Goal: Task Accomplishment & Management: Manage account settings

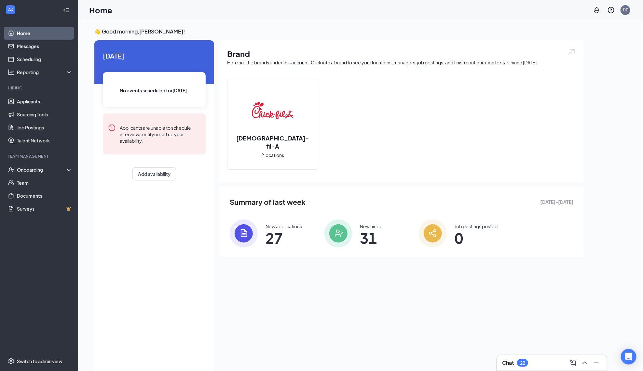
click at [49, 94] on li "Hiring Applicants Sourcing Tools Job Postings Talent Network" at bounding box center [39, 116] width 78 height 62
click at [43, 103] on link "Applicants" at bounding box center [45, 101] width 56 height 13
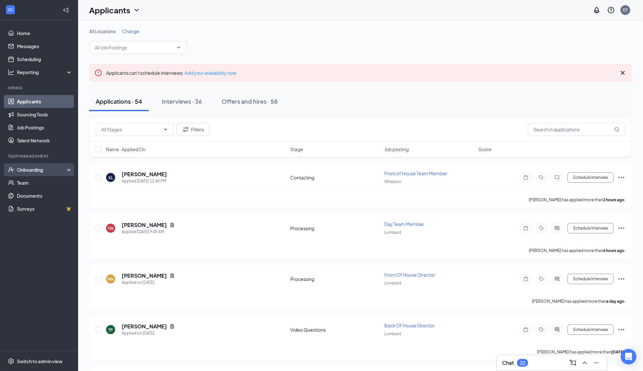
click at [21, 175] on div "Onboarding" at bounding box center [39, 169] width 78 height 13
click at [27, 185] on link "Overview" at bounding box center [45, 182] width 56 height 13
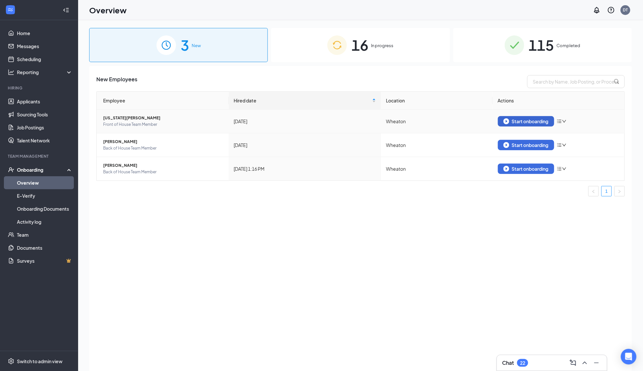
click at [509, 121] on div "Start onboarding" at bounding box center [525, 121] width 45 height 6
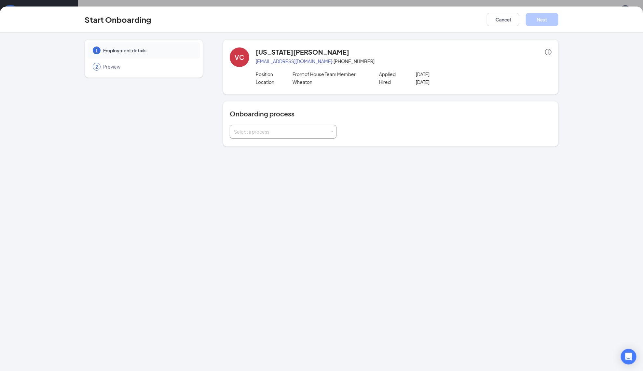
click at [287, 136] on div "Select a process" at bounding box center [283, 131] width 98 height 13
click at [281, 144] on li "New Team Member" at bounding box center [283, 145] width 107 height 12
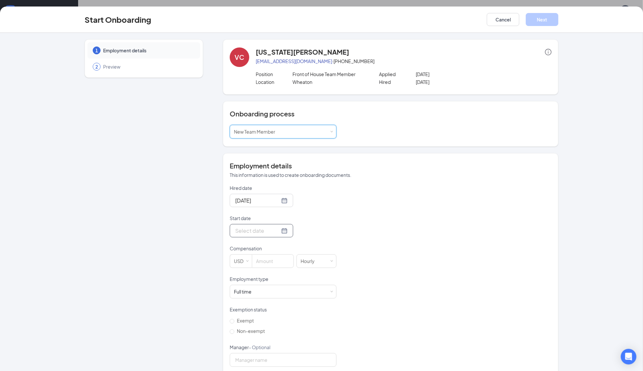
click at [286, 227] on div at bounding box center [261, 231] width 52 height 8
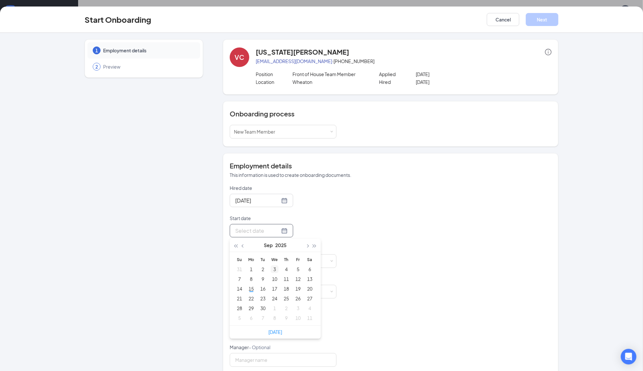
type input "[DATE]"
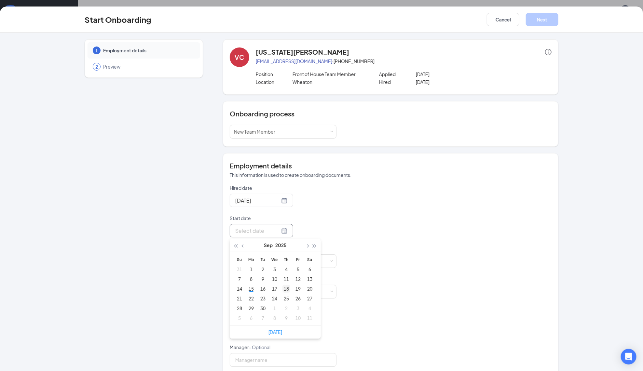
type input "[DATE]"
click at [283, 289] on div "18" at bounding box center [286, 289] width 8 height 8
click at [276, 259] on input at bounding box center [272, 261] width 41 height 13
type input "16"
click at [273, 288] on div "Full time Works 30+ hours per week and is reasonably expected to work" at bounding box center [283, 291] width 98 height 13
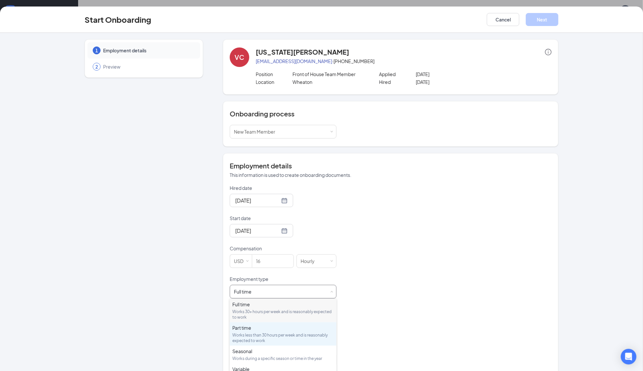
click at [255, 328] on div "Part time" at bounding box center [283, 328] width 102 height 7
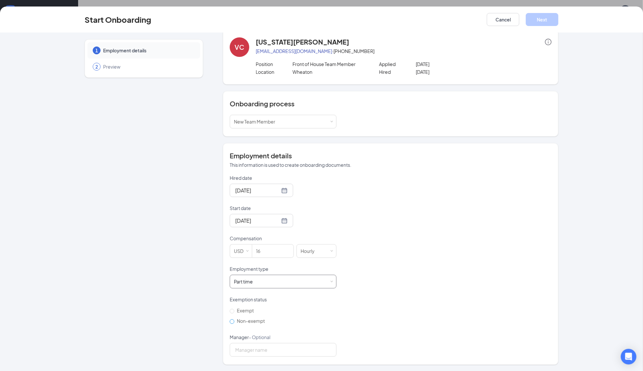
scroll to position [10, 0]
click at [251, 321] on span "Non-exempt" at bounding box center [250, 322] width 33 height 6
click at [234, 321] on input "Non-exempt" at bounding box center [232, 322] width 5 height 5
radio input "true"
click at [543, 16] on button "Next" at bounding box center [542, 19] width 33 height 13
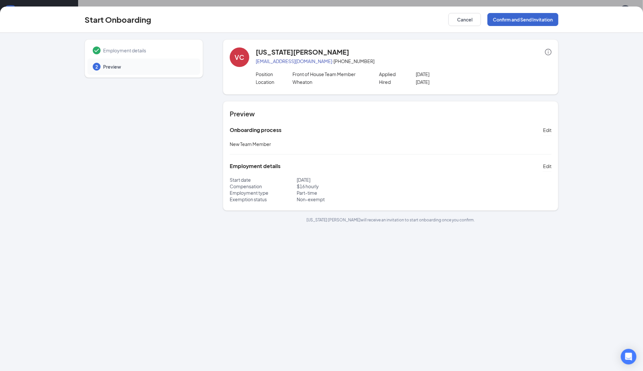
scroll to position [0, 0]
click at [518, 18] on button "Confirm and Send Invitation" at bounding box center [523, 19] width 71 height 13
drag, startPoint x: 353, startPoint y: 60, endPoint x: 256, endPoint y: 62, distance: 96.4
click at [256, 62] on p "[EMAIL_ADDRESS][DOMAIN_NAME] · [PHONE_NUMBER]" at bounding box center [404, 61] width 296 height 7
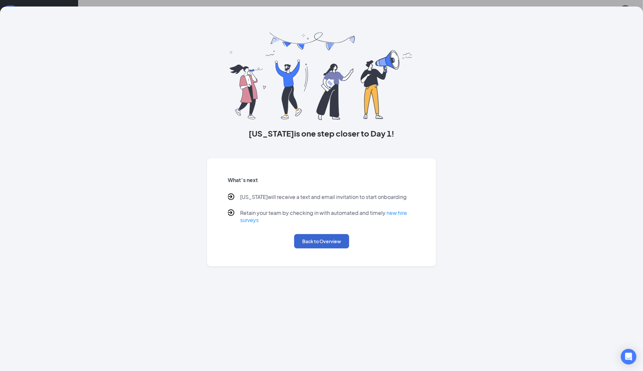
click at [323, 239] on button "Back to Overview" at bounding box center [321, 241] width 55 height 14
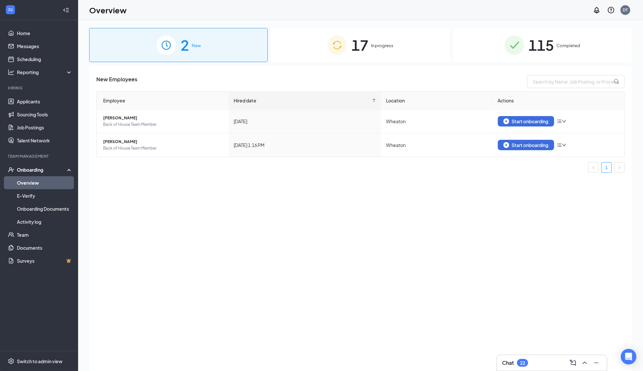
click at [346, 49] on img at bounding box center [337, 45] width 20 height 20
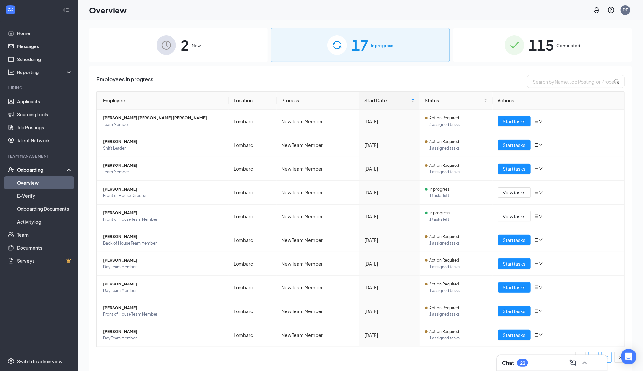
click at [609, 356] on link "2" at bounding box center [607, 358] width 10 height 10
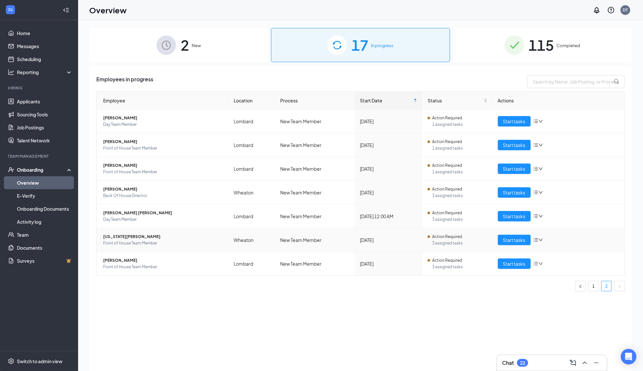
click at [125, 238] on span "[US_STATE][PERSON_NAME]" at bounding box center [163, 237] width 120 height 7
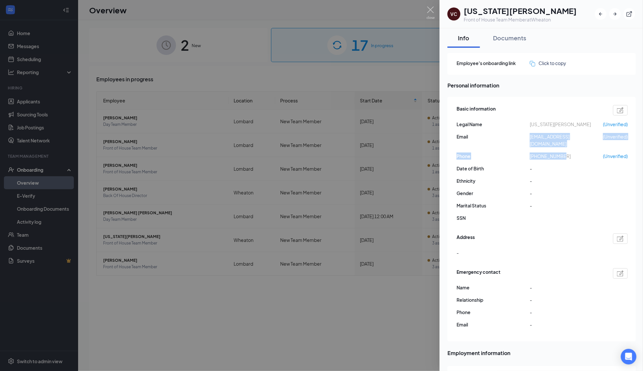
drag, startPoint x: 571, startPoint y: 146, endPoint x: 529, endPoint y: 135, distance: 42.7
click at [529, 135] on div "Basic information Legal Name [US_STATE][PERSON_NAME] (Unverified) Email [EMAIL_…" at bounding box center [542, 164] width 171 height 123
copy div "[EMAIL_ADDRESS][DOMAIN_NAME] (Unverified) Phone [PHONE_NUMBER]"
click at [186, 48] on div at bounding box center [321, 185] width 643 height 371
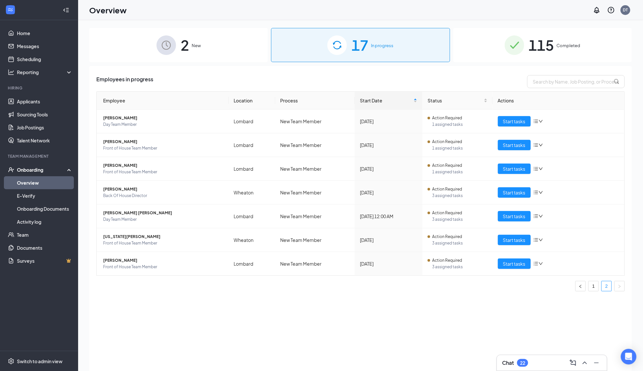
click at [193, 45] on span "New" at bounding box center [196, 45] width 9 height 7
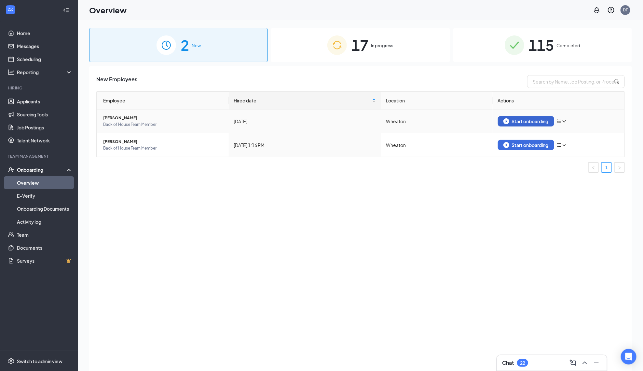
click at [522, 121] on div "Start onboarding" at bounding box center [525, 121] width 45 height 6
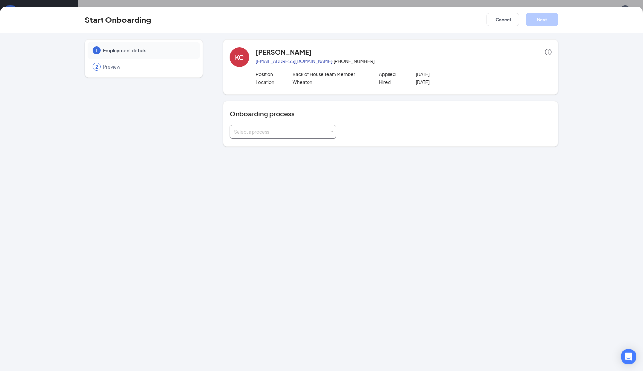
click at [294, 134] on div "Select a process" at bounding box center [281, 132] width 95 height 7
click at [276, 146] on li "New Team Member" at bounding box center [283, 145] width 107 height 12
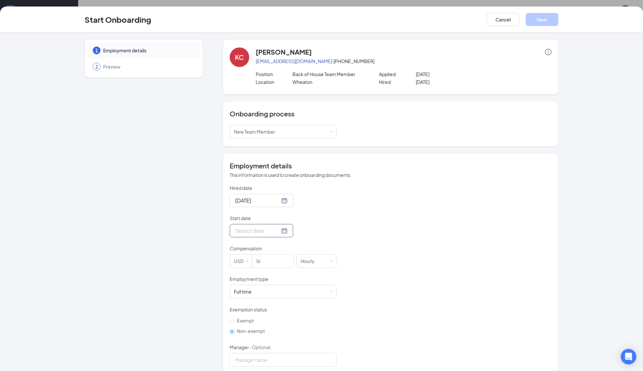
click at [272, 231] on input "Start date" at bounding box center [257, 231] width 45 height 8
type input "[DATE]"
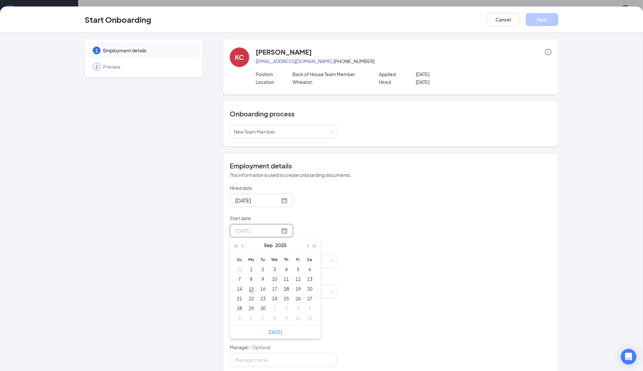
click at [284, 288] on div "18" at bounding box center [286, 289] width 8 height 8
click at [276, 255] on input "16" at bounding box center [272, 261] width 41 height 13
click at [276, 256] on input "16" at bounding box center [272, 261] width 41 height 13
type input "15.5"
click at [317, 293] on div "Full time Works 30+ hours per week and is reasonably expected to work" at bounding box center [283, 291] width 98 height 13
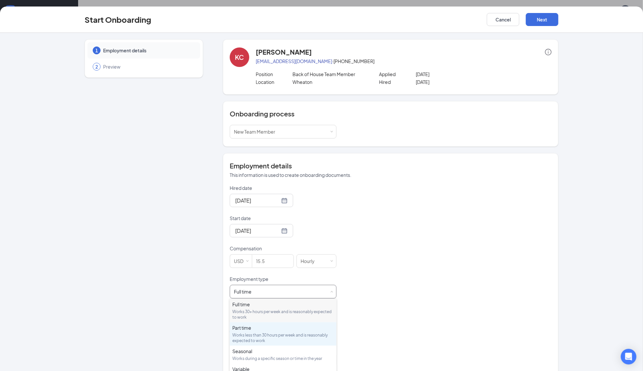
click at [271, 329] on div "Part time" at bounding box center [283, 328] width 102 height 7
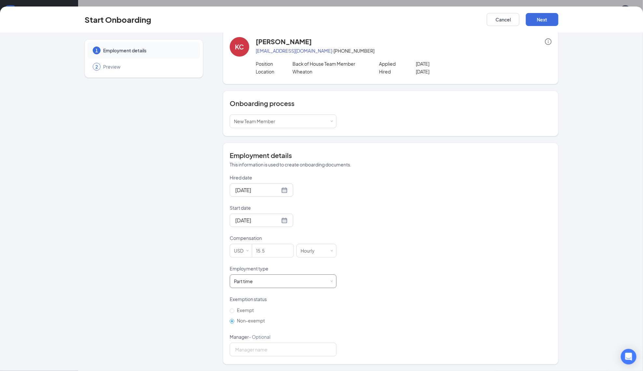
scroll to position [10, 0]
click at [545, 23] on button "Next" at bounding box center [542, 19] width 33 height 13
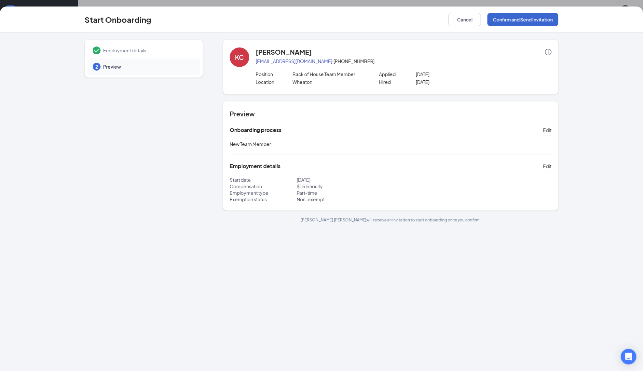
scroll to position [0, 0]
click at [531, 25] on button "Confirm and Send Invitation" at bounding box center [523, 19] width 71 height 13
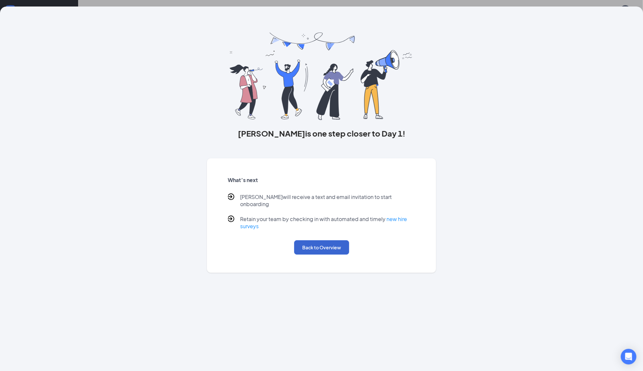
click at [318, 242] on button "Back to Overview" at bounding box center [321, 248] width 55 height 14
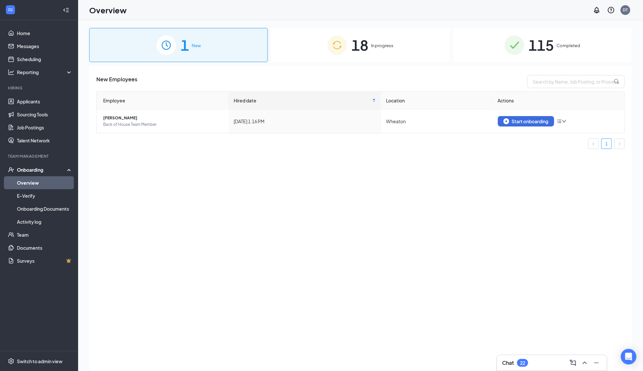
click at [356, 51] on span "18" at bounding box center [359, 45] width 17 height 22
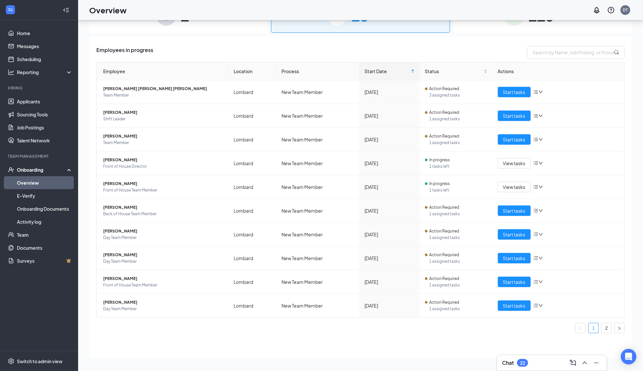
scroll to position [29, 0]
click at [608, 331] on link "2" at bounding box center [607, 329] width 10 height 10
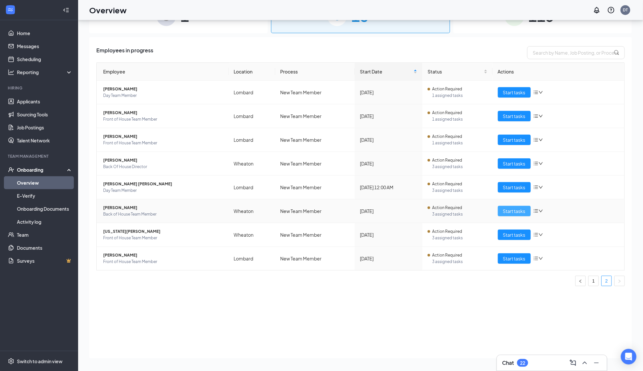
click at [508, 209] on span "Start tasks" at bounding box center [514, 211] width 22 height 7
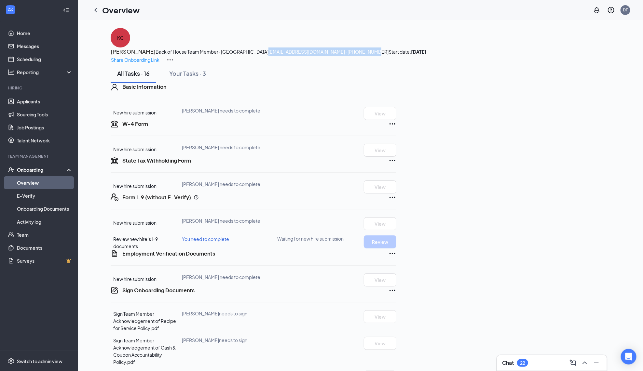
drag, startPoint x: 271, startPoint y: 60, endPoint x: 164, endPoint y: 62, distance: 107.4
click at [268, 55] on span "[EMAIL_ADDRESS][DOMAIN_NAME] · [PHONE_NUMBER]" at bounding box center [328, 52] width 120 height 6
copy span "[EMAIL_ADDRESS][DOMAIN_NAME] · [PHONE_NUMBER]"
click at [96, 12] on icon "ChevronLeft" at bounding box center [96, 10] width 8 height 8
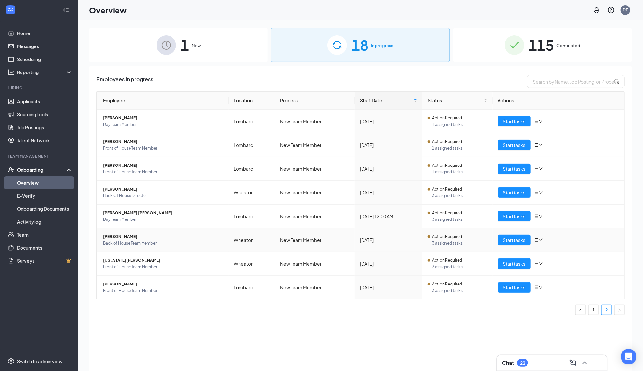
click at [539, 240] on icon "down" at bounding box center [541, 240] width 5 height 5
click at [548, 264] on div "Change process" at bounding box center [565, 260] width 55 height 7
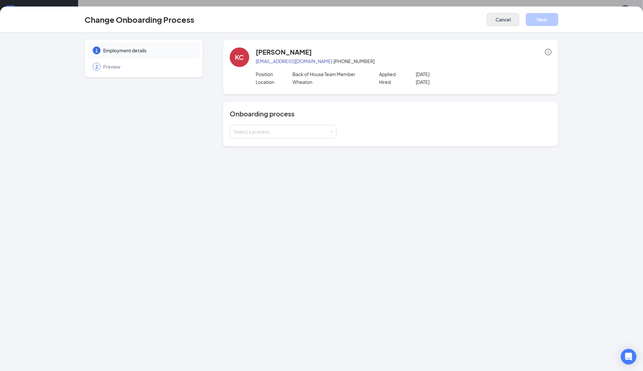
click at [509, 22] on button "Cancel" at bounding box center [503, 19] width 33 height 13
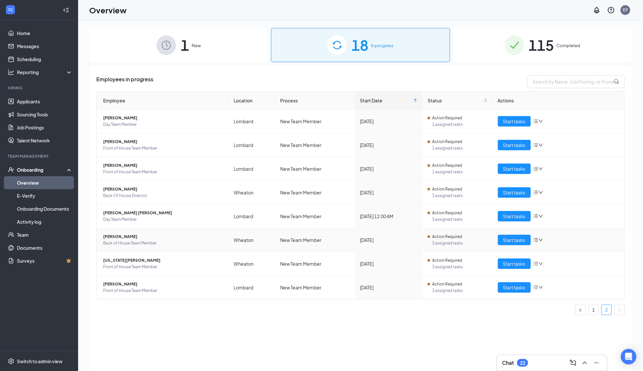
click at [541, 241] on icon "down" at bounding box center [541, 240] width 5 height 5
click at [539, 254] on div "Stop process" at bounding box center [565, 250] width 55 height 7
click at [537, 241] on icon "bars" at bounding box center [535, 240] width 5 height 5
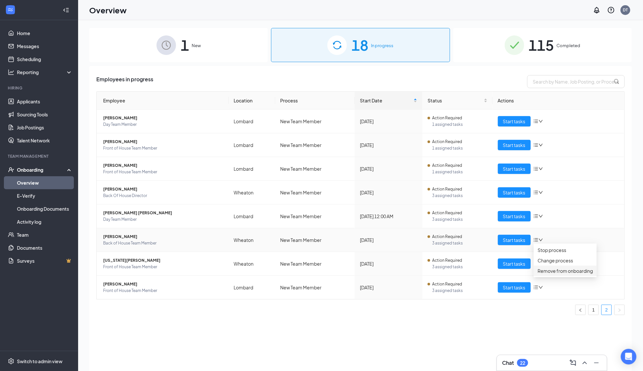
click at [552, 275] on div "Remove from onboarding" at bounding box center [565, 271] width 55 height 7
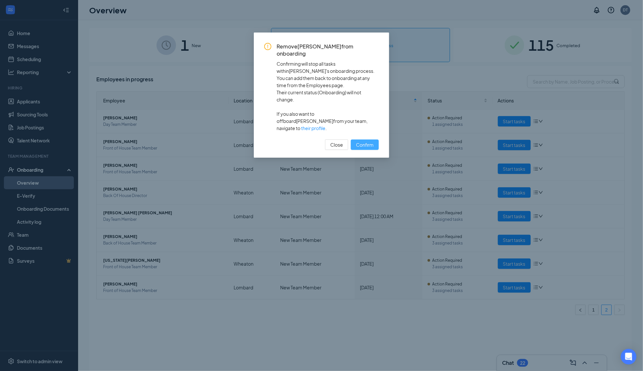
click at [358, 141] on span "Confirm" at bounding box center [365, 144] width 18 height 7
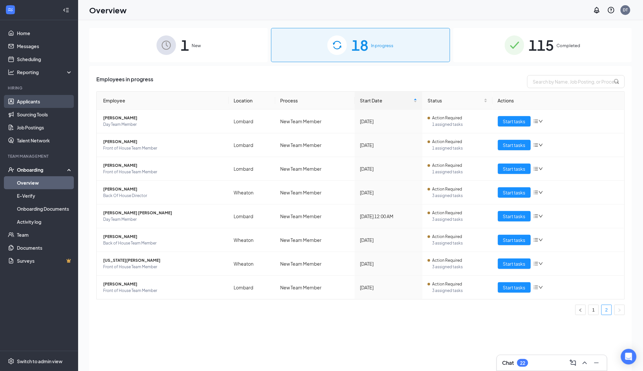
click at [44, 101] on link "Applicants" at bounding box center [45, 101] width 56 height 13
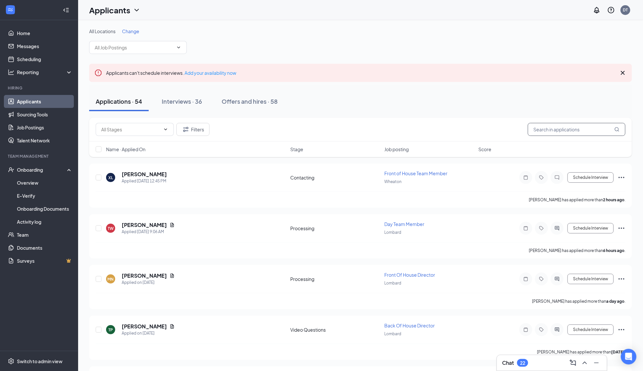
click at [544, 126] on input "text" at bounding box center [577, 129] width 98 height 13
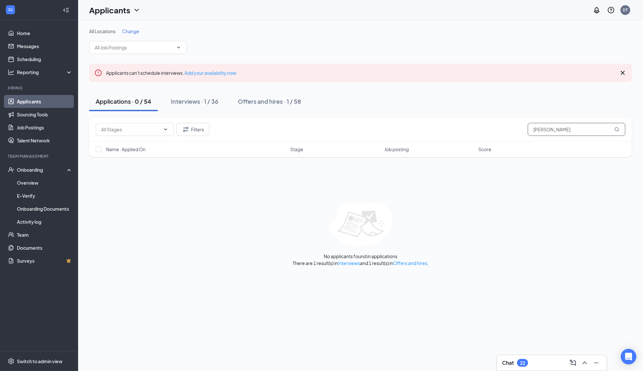
type input "[PERSON_NAME]"
drag, startPoint x: 532, startPoint y: 128, endPoint x: 413, endPoint y: 263, distance: 179.4
click at [413, 263] on link "Offers and hires" at bounding box center [410, 263] width 34 height 6
click at [291, 105] on button "Offers and hires · 1 / 58" at bounding box center [269, 102] width 76 height 20
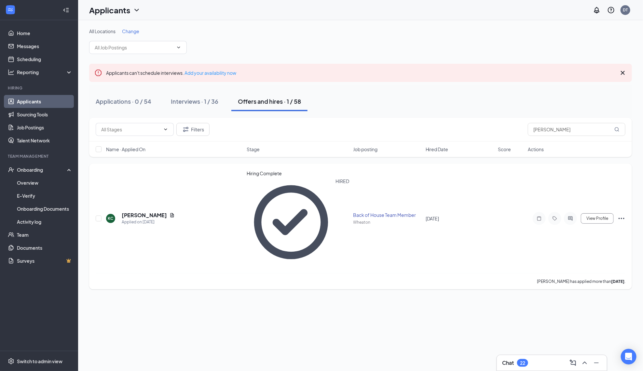
click at [622, 212] on div "View Profile" at bounding box center [577, 218] width 98 height 13
click at [622, 215] on icon "Ellipses" at bounding box center [622, 219] width 8 height 8
click at [593, 237] on p "Move to another position" at bounding box center [592, 233] width 59 height 7
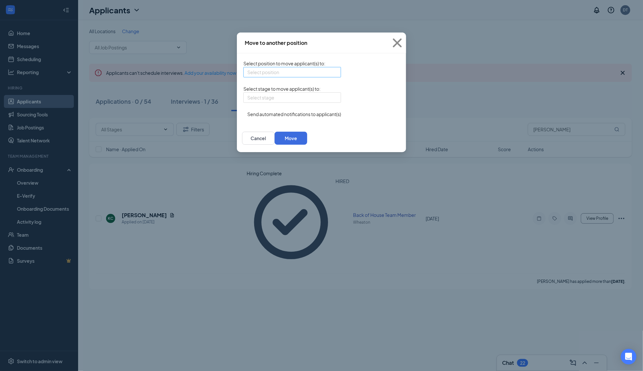
click at [268, 77] on input "search" at bounding box center [289, 72] width 85 height 10
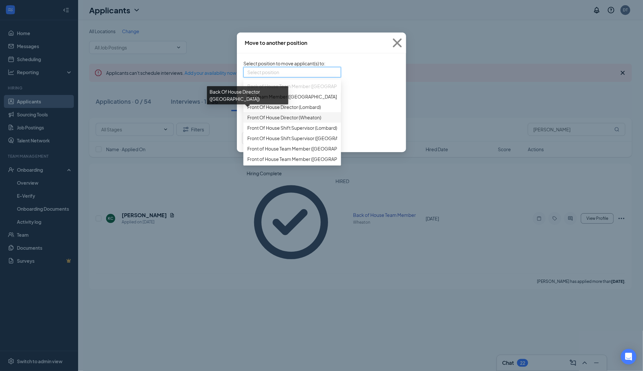
scroll to position [104, 0]
click at [263, 162] on span "Front of House Team Member ([GEOGRAPHIC_DATA])" at bounding box center [304, 159] width 114 height 7
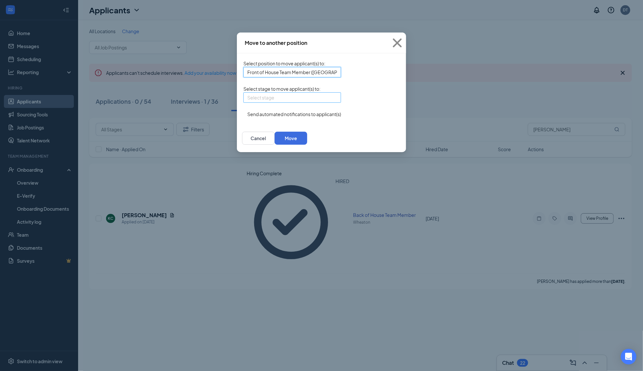
click at [252, 103] on input "search" at bounding box center [289, 98] width 85 height 10
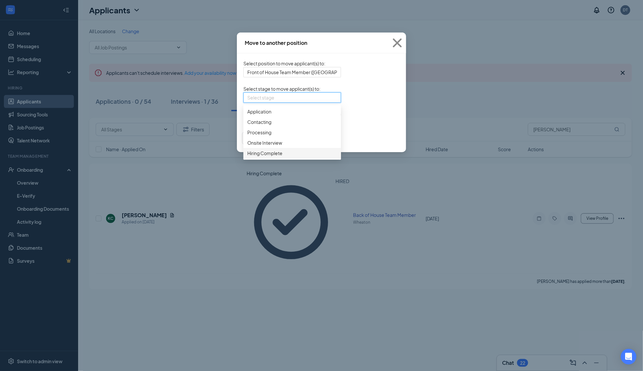
click at [244, 158] on div "Hiring Complete" at bounding box center [292, 153] width 98 height 10
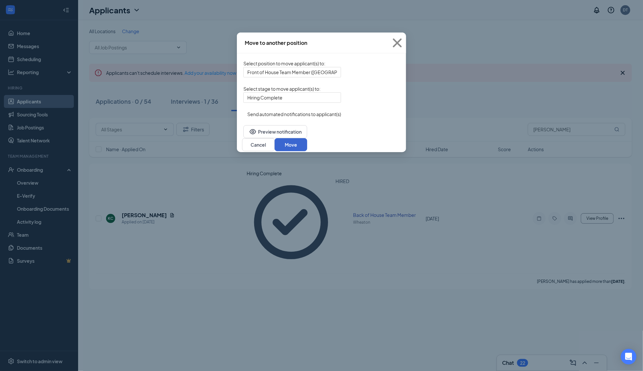
click at [307, 146] on button "Move" at bounding box center [291, 144] width 33 height 13
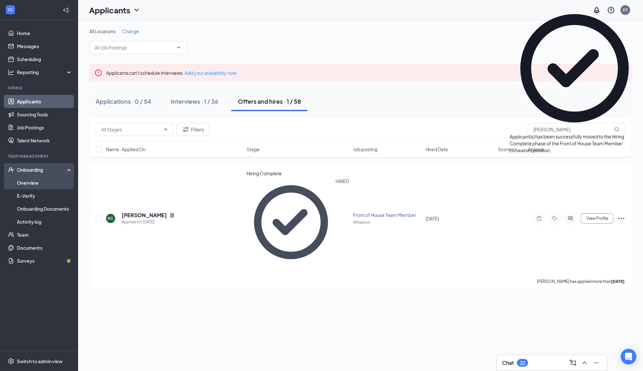
click at [29, 182] on link "Overview" at bounding box center [45, 182] width 56 height 13
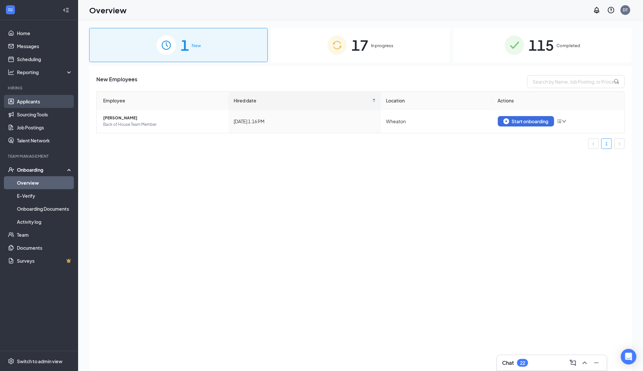
click at [36, 103] on link "Applicants" at bounding box center [45, 101] width 56 height 13
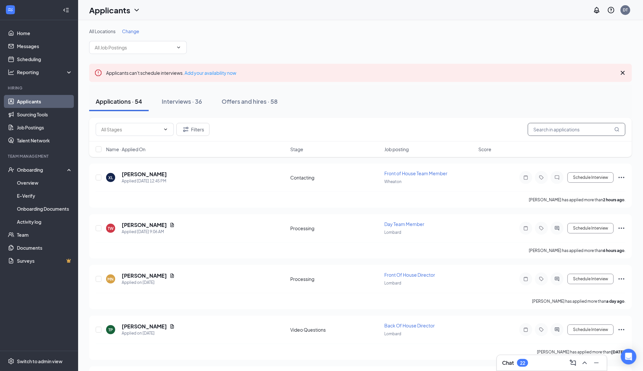
click at [572, 132] on input "text" at bounding box center [577, 129] width 98 height 13
type input "[PERSON_NAME]"
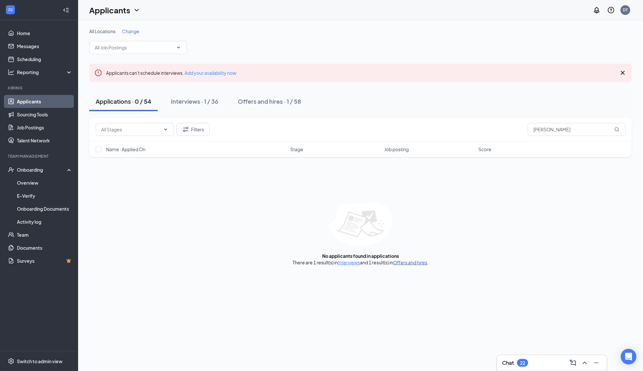
click at [413, 262] on link "Offers and hires" at bounding box center [410, 263] width 34 height 6
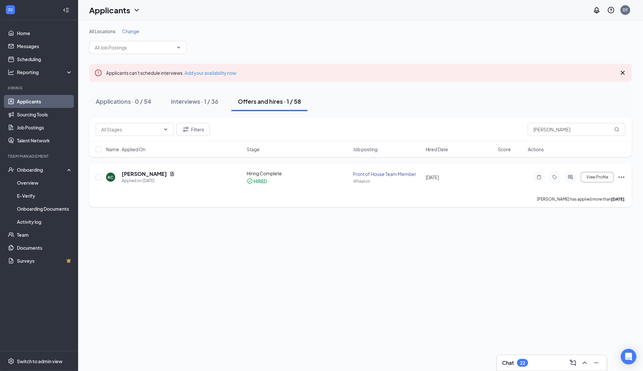
click at [618, 177] on icon "Ellipses" at bounding box center [622, 177] width 8 height 8
click at [579, 243] on p "Move to stage" at bounding box center [592, 246] width 56 height 7
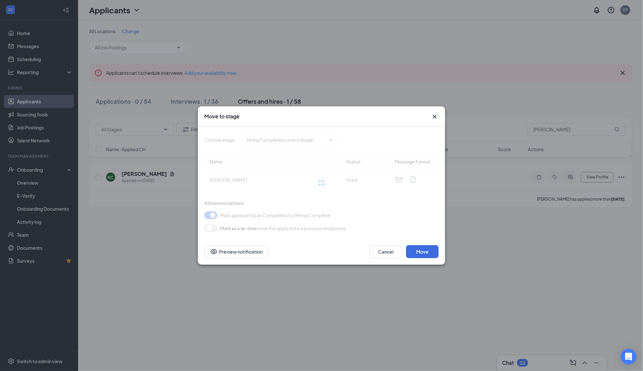
click at [300, 168] on th "Name" at bounding box center [272, 162] width 137 height 18
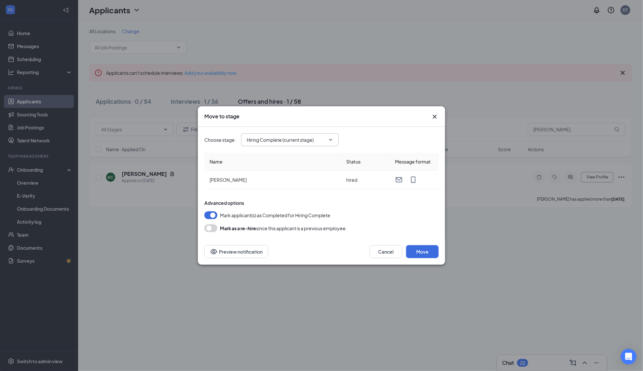
click at [296, 146] on span "Hiring Complete (current stage)" at bounding box center [290, 139] width 98 height 13
click at [279, 140] on input "Hiring Complete (current stage)" at bounding box center [286, 139] width 79 height 7
click at [270, 182] on div "Processing" at bounding box center [264, 182] width 24 height 7
type input "Processing"
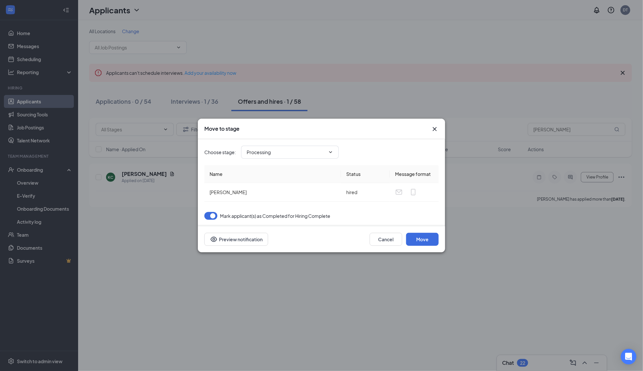
click at [218, 217] on div "Mark applicant(s) as Completed for Hiring Complete" at bounding box center [321, 216] width 234 height 8
click at [213, 215] on button "button" at bounding box center [210, 216] width 13 height 8
click at [424, 243] on button "Move" at bounding box center [422, 239] width 33 height 13
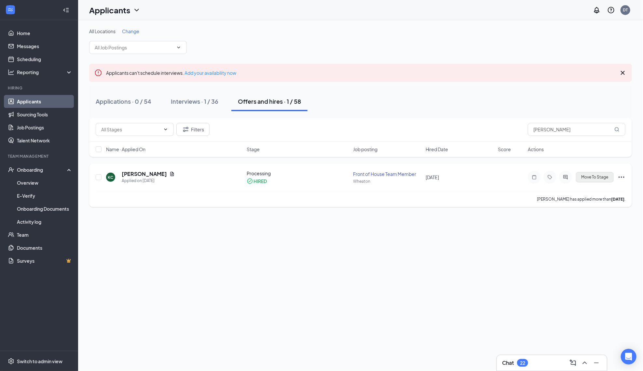
click at [602, 176] on span "Move To Stage" at bounding box center [595, 177] width 27 height 5
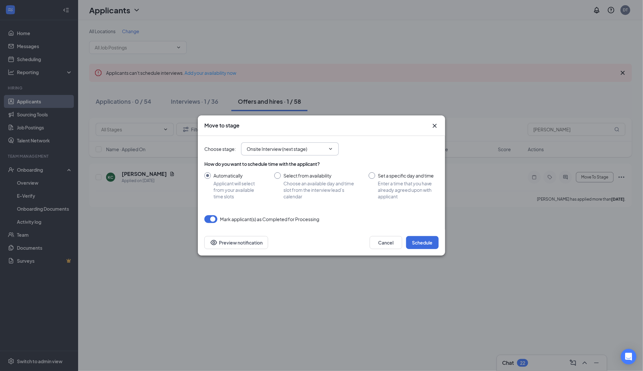
click at [260, 151] on input "Onsite Interview (next stage)" at bounding box center [286, 148] width 79 height 7
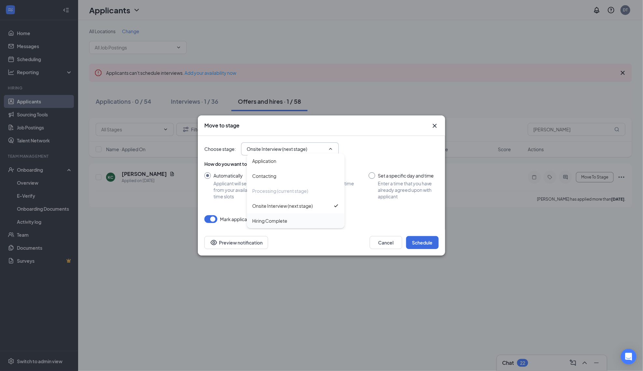
click at [266, 217] on div "Hiring Complete" at bounding box center [269, 220] width 35 height 7
type input "Hiring Complete"
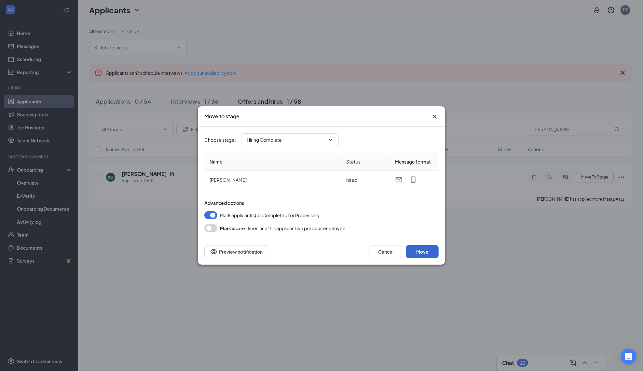
click at [428, 251] on button "Move" at bounding box center [422, 251] width 33 height 13
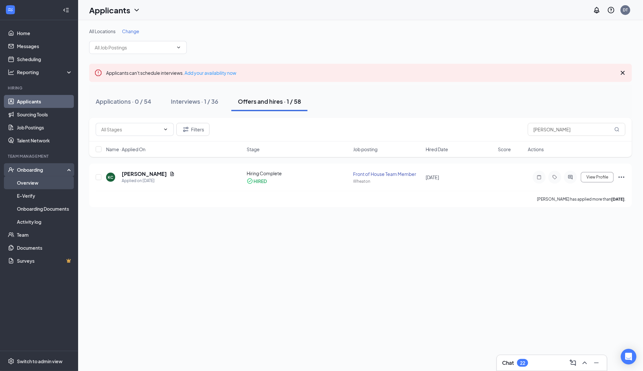
click at [34, 181] on link "Overview" at bounding box center [45, 182] width 56 height 13
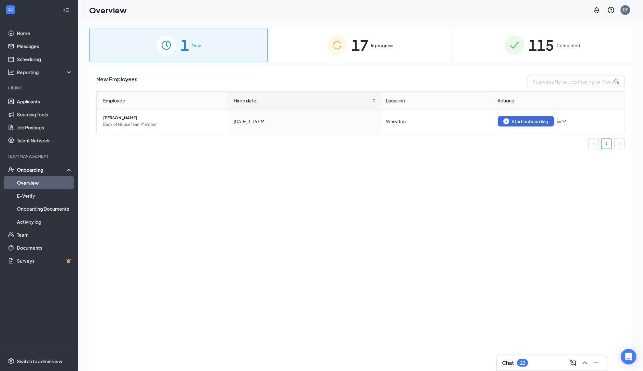
click at [341, 48] on img at bounding box center [337, 45] width 20 height 20
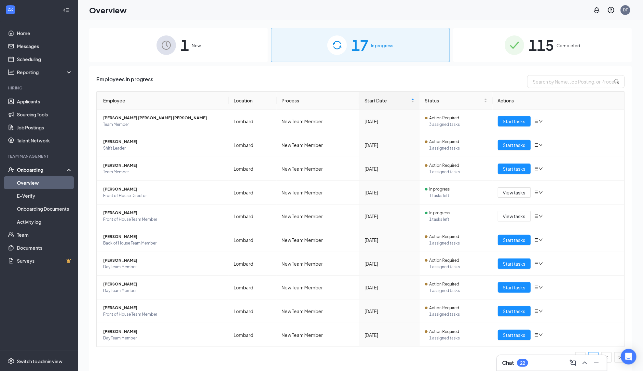
click at [207, 48] on div "1 New" at bounding box center [178, 45] width 179 height 34
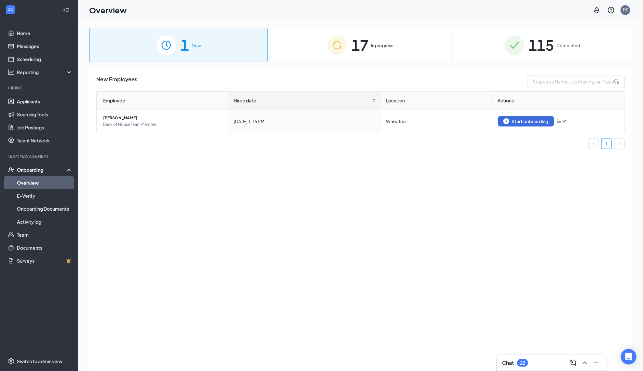
click at [207, 48] on div "1 New" at bounding box center [178, 45] width 179 height 34
click at [547, 84] on input "text" at bounding box center [576, 81] width 98 height 13
type input "[PERSON_NAME]"
click at [555, 42] on div "115 Completed" at bounding box center [542, 45] width 179 height 34
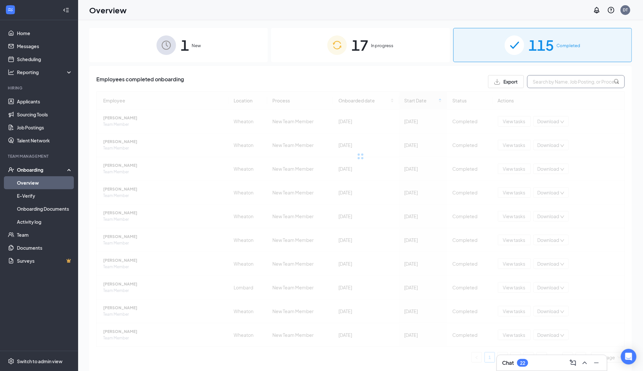
click at [558, 83] on input "text" at bounding box center [576, 81] width 98 height 13
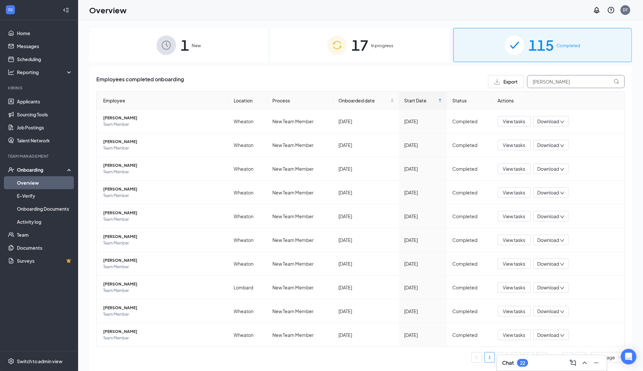
type input "kameron"
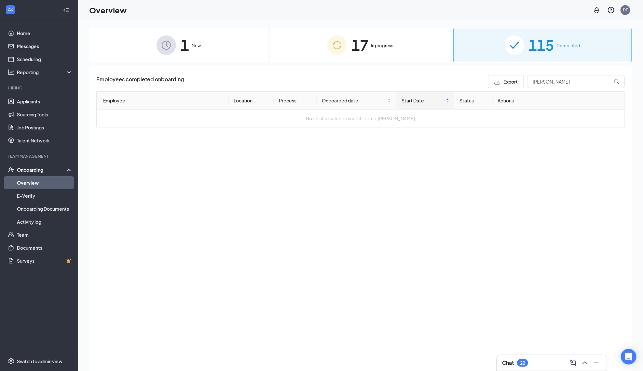
click at [376, 45] on span "In progress" at bounding box center [382, 45] width 22 height 7
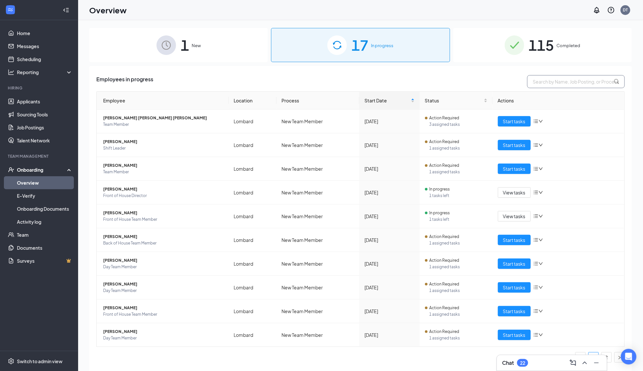
click at [552, 81] on input "text" at bounding box center [576, 81] width 98 height 13
type input "kameron"
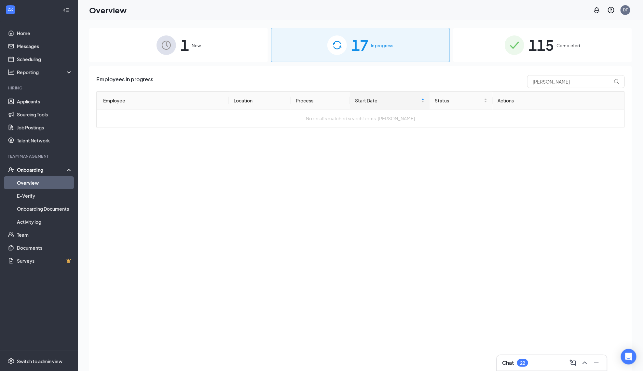
click at [223, 55] on div "1 New" at bounding box center [178, 45] width 179 height 34
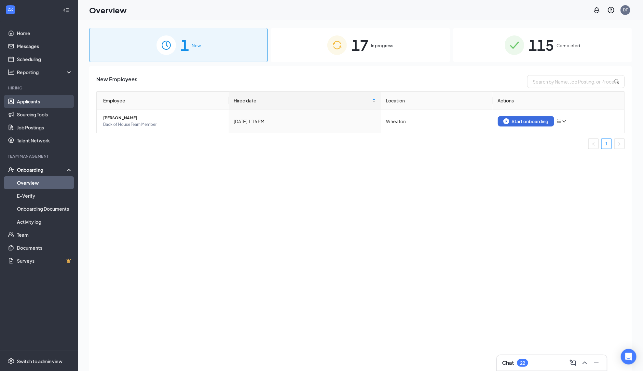
click at [45, 103] on link "Applicants" at bounding box center [45, 101] width 56 height 13
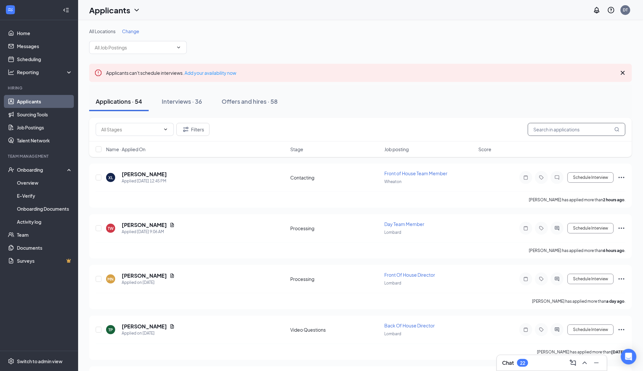
click at [545, 127] on input "text" at bounding box center [577, 129] width 98 height 13
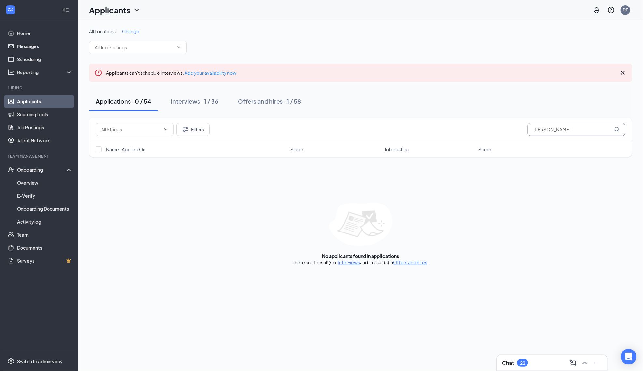
type input "[PERSON_NAME]"
drag, startPoint x: 545, startPoint y: 127, endPoint x: 287, endPoint y: 100, distance: 259.8
click at [287, 100] on div "Offers and hires · 1 / 58" at bounding box center [269, 101] width 63 height 8
click at [417, 265] on link "Offers and hires" at bounding box center [410, 263] width 34 height 6
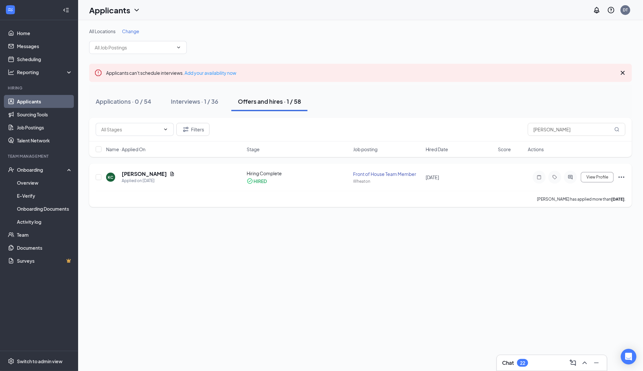
click at [621, 175] on icon "Ellipses" at bounding box center [622, 177] width 8 height 8
click at [591, 243] on p "Move to stage" at bounding box center [592, 246] width 56 height 7
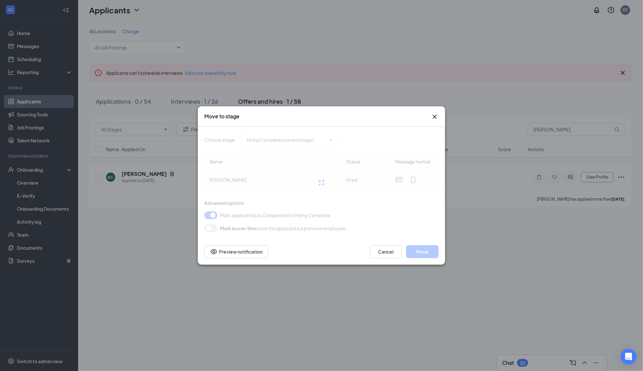
type input "Hiring Complete (current stage)"
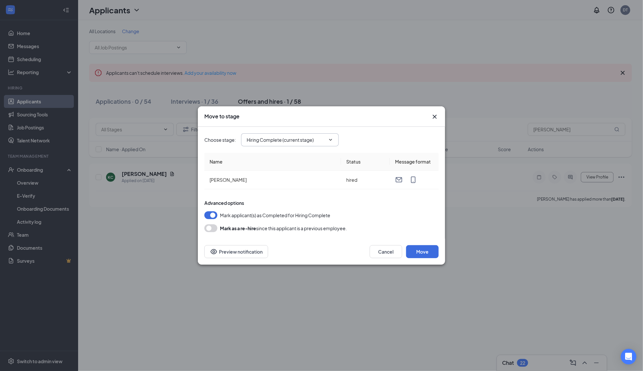
click at [285, 144] on span "Hiring Complete (current stage)" at bounding box center [290, 139] width 98 height 13
click at [439, 117] on div "Move to stage" at bounding box center [321, 116] width 247 height 21
click at [431, 116] on icon "Cross" at bounding box center [435, 117] width 8 height 8
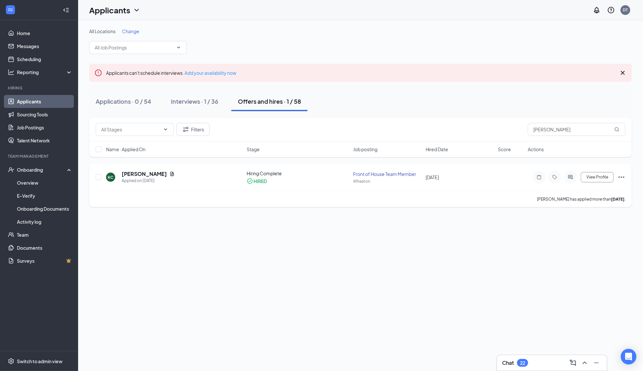
click at [622, 177] on icon "Ellipses" at bounding box center [622, 177] width 6 height 1
click at [582, 193] on p "[PERSON_NAME] not hired" at bounding box center [592, 193] width 56 height 13
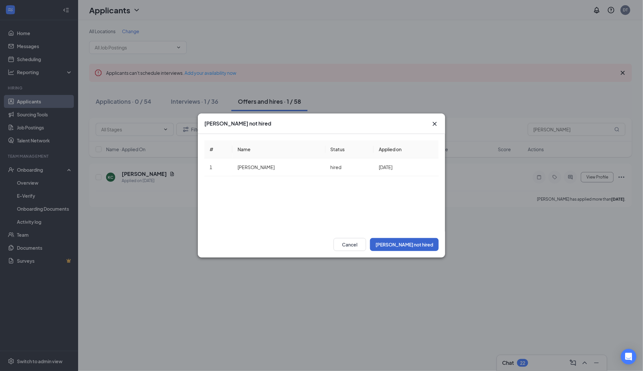
click at [408, 248] on button "[PERSON_NAME] not hired" at bounding box center [404, 244] width 69 height 13
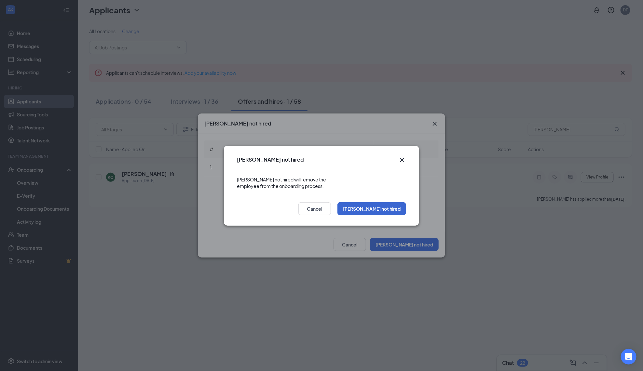
click at [382, 205] on button "[PERSON_NAME] not hired" at bounding box center [371, 208] width 69 height 13
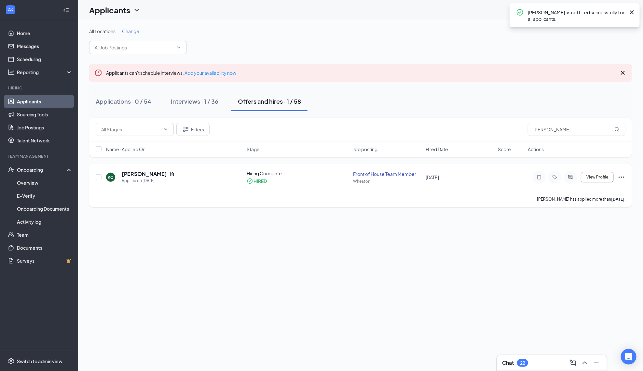
click at [622, 175] on icon "Ellipses" at bounding box center [622, 177] width 8 height 8
click at [586, 188] on p "Mark as hired" at bounding box center [592, 190] width 56 height 7
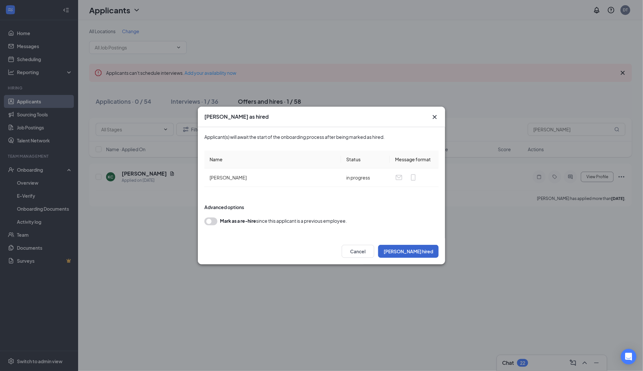
click at [418, 255] on button "Mark hired" at bounding box center [408, 251] width 61 height 13
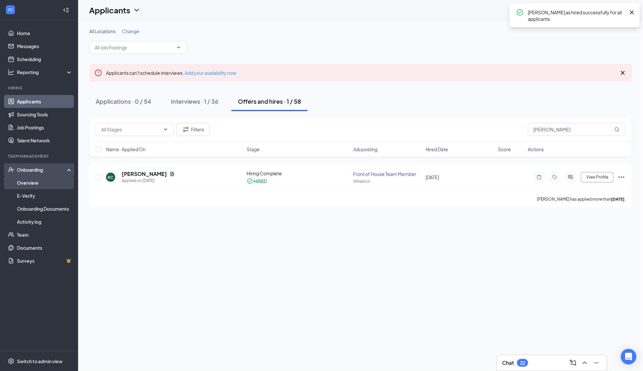
click at [23, 183] on link "Overview" at bounding box center [45, 182] width 56 height 13
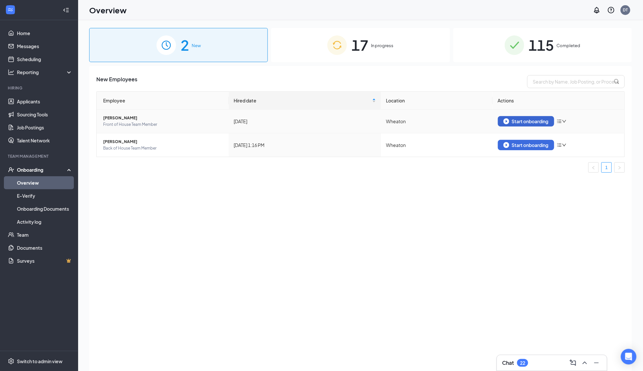
click at [521, 120] on div "Start onboarding" at bounding box center [525, 121] width 45 height 6
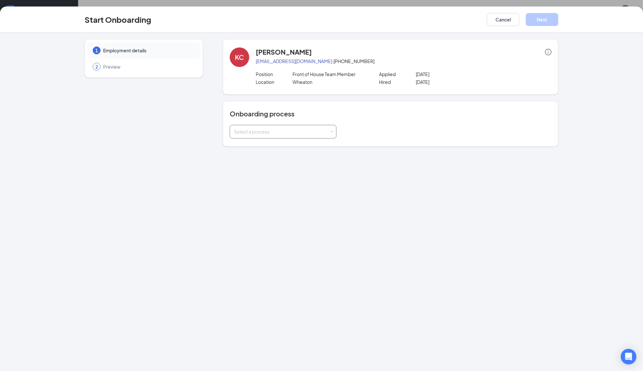
click at [291, 125] on div "Select a process" at bounding box center [283, 132] width 107 height 14
click at [280, 139] on li "New Team Member" at bounding box center [283, 145] width 107 height 12
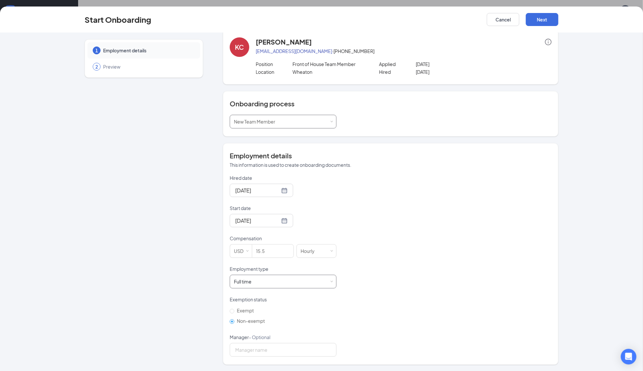
scroll to position [10, 0]
click at [259, 279] on div "Full time Works 30+ hours per week and is reasonably expected to work" at bounding box center [283, 282] width 98 height 13
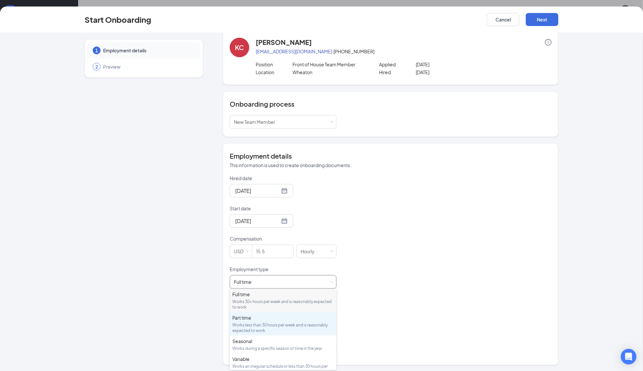
click at [255, 326] on div "Works less than 30 hours per week and is reasonably expected to work" at bounding box center [283, 328] width 102 height 11
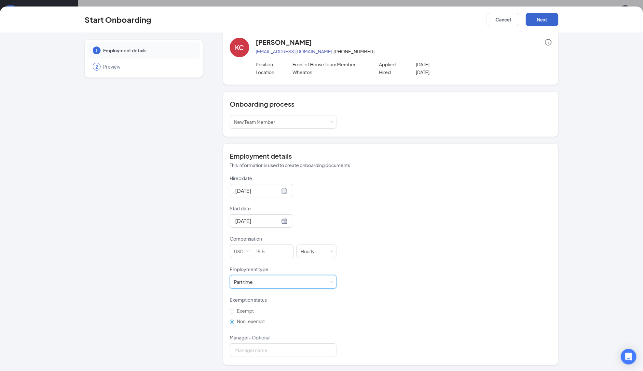
click at [539, 18] on button "Next" at bounding box center [542, 19] width 33 height 13
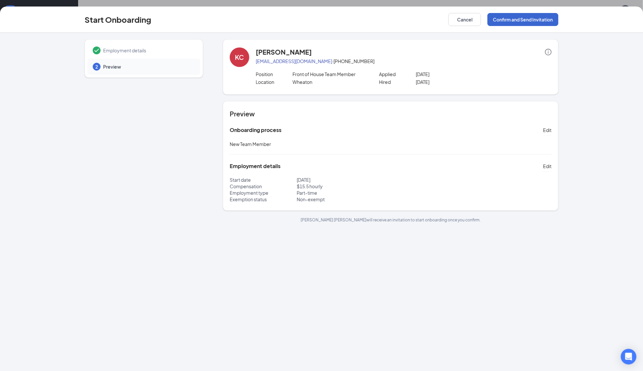
scroll to position [0, 0]
click at [539, 18] on button "Confirm and Send Invitation" at bounding box center [523, 19] width 71 height 13
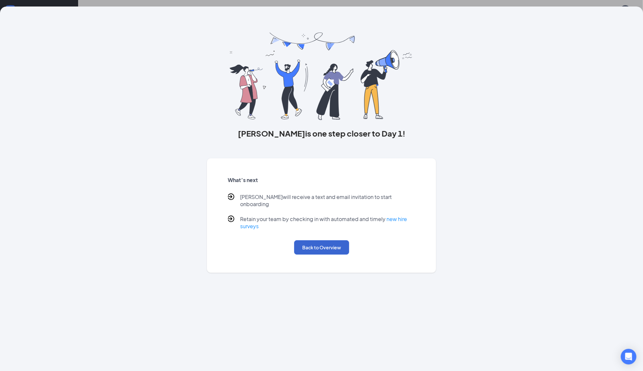
click at [331, 241] on button "Back to Overview" at bounding box center [321, 248] width 55 height 14
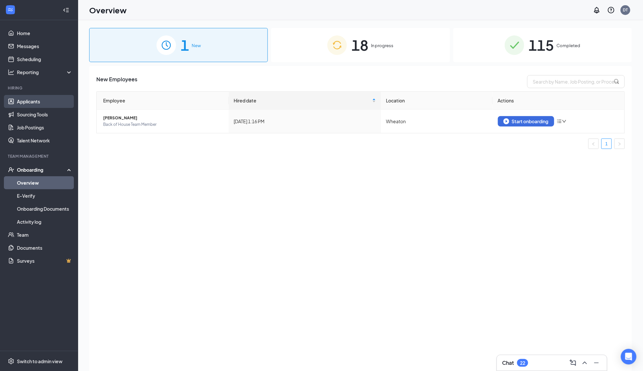
click at [39, 101] on link "Applicants" at bounding box center [45, 101] width 56 height 13
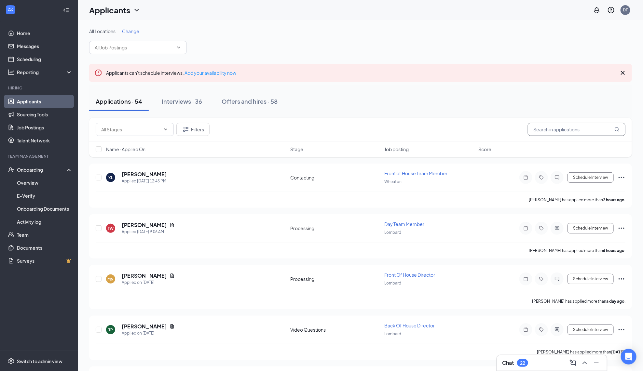
click at [564, 127] on input "text" at bounding box center [577, 129] width 98 height 13
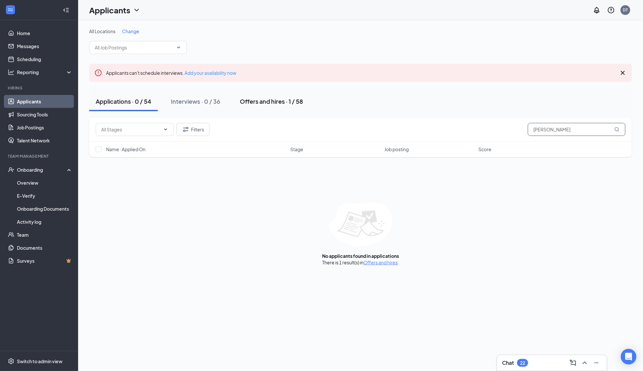
type input "Alexis tron"
click at [286, 100] on div "Offers and hires · 1 / 58" at bounding box center [271, 101] width 63 height 8
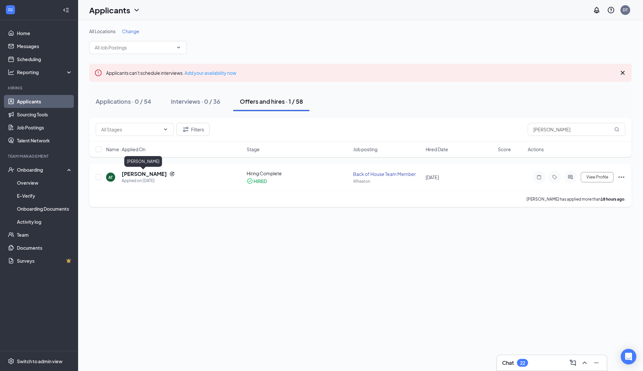
click at [150, 176] on h5 "[PERSON_NAME]" at bounding box center [144, 174] width 45 height 7
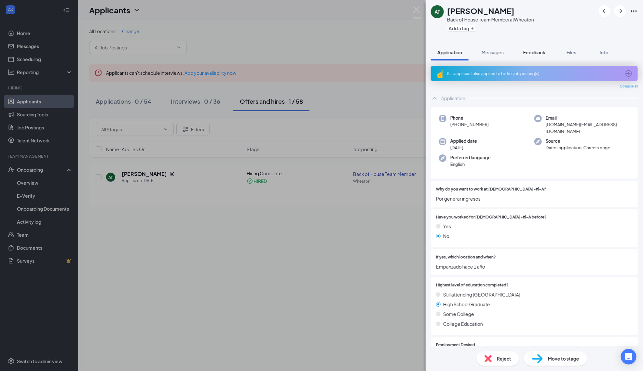
click at [545, 45] on button "Feedback" at bounding box center [534, 52] width 35 height 16
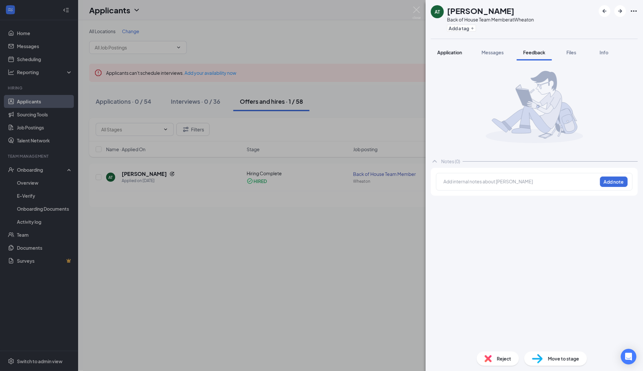
click at [464, 53] on button "Application" at bounding box center [450, 52] width 38 height 16
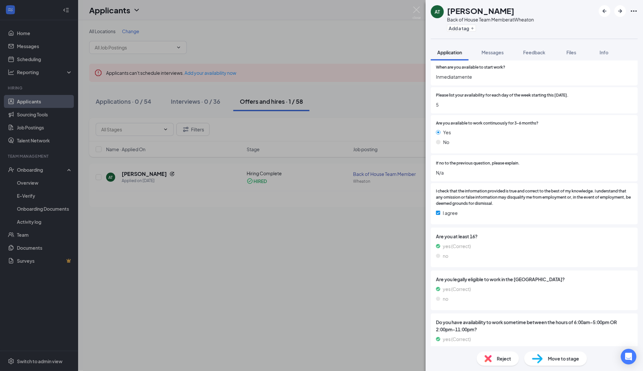
scroll to position [326, 0]
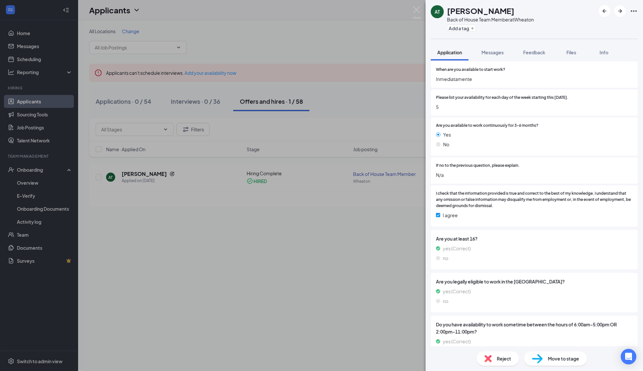
click at [358, 208] on div "AT Alexis Troncoso Back of House Team Member at Wheaton Add a tag Application M…" at bounding box center [321, 185] width 643 height 371
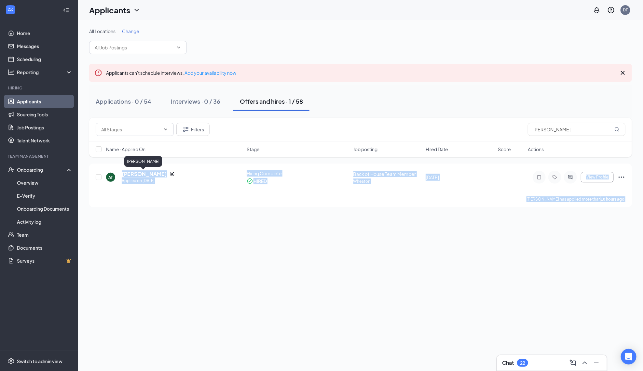
drag, startPoint x: 209, startPoint y: 224, endPoint x: 193, endPoint y: 207, distance: 23.0
click at [202, 218] on div "All Locations Change Applicants can't schedule interviews. Add your availabilit…" at bounding box center [360, 195] width 565 height 351
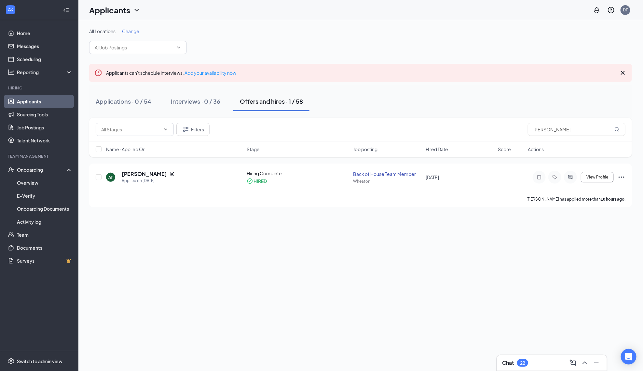
click at [137, 240] on div "All Locations Change Applicants can't schedule interviews. Add your availabilit…" at bounding box center [360, 195] width 565 height 351
click at [118, 171] on div "AT Alexis Troncoso Applied on Sep 14" at bounding box center [174, 178] width 137 height 14
click at [135, 175] on h5 "[PERSON_NAME]" at bounding box center [144, 174] width 45 height 7
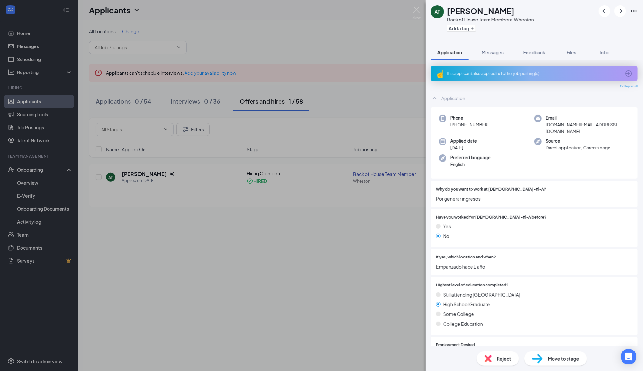
drag, startPoint x: 511, startPoint y: 12, endPoint x: 448, endPoint y: 8, distance: 63.3
click at [448, 8] on div "[PERSON_NAME]" at bounding box center [490, 10] width 87 height 11
copy h1 "[PERSON_NAME]"
drag, startPoint x: 604, startPoint y: 125, endPoint x: 450, endPoint y: 123, distance: 154.3
click at [450, 123] on div "Phone +1 (708) 723-7901 Email alexiskido.org@gmail.com Applied date Sep 14 Sour…" at bounding box center [534, 142] width 207 height 71
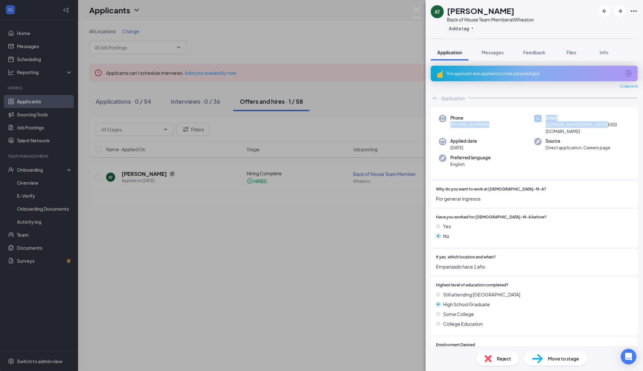
copy div "+1 (708) 723-7901 Email alexiskido.org@gmail.com"
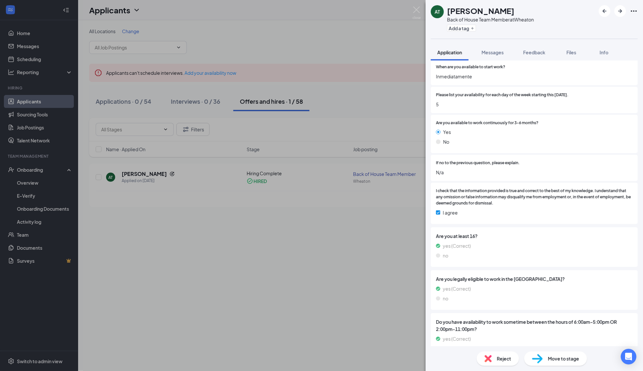
scroll to position [328, 0]
click at [417, 13] on img at bounding box center [417, 13] width 8 height 13
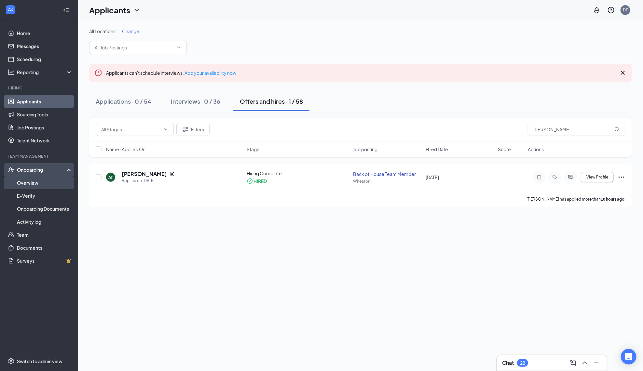
click at [28, 186] on link "Overview" at bounding box center [45, 182] width 56 height 13
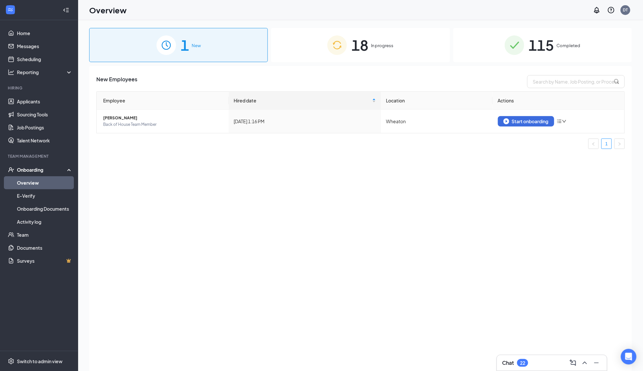
click at [354, 51] on span "18" at bounding box center [359, 45] width 17 height 22
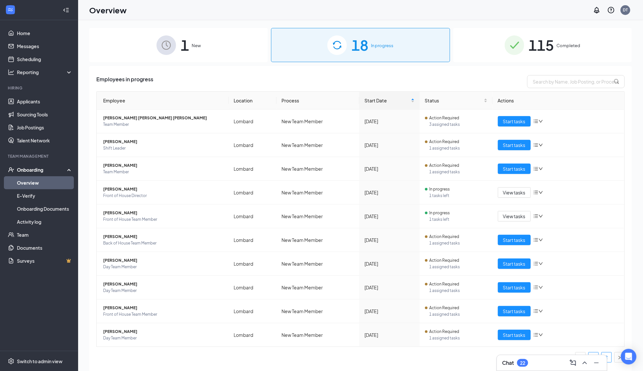
click at [608, 356] on link "2" at bounding box center [607, 358] width 10 height 10
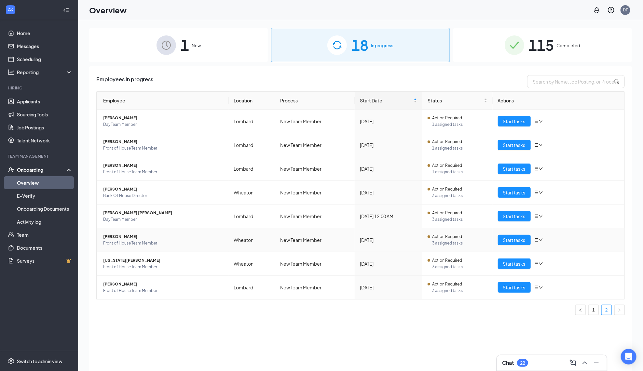
click at [118, 235] on span "[PERSON_NAME]" at bounding box center [163, 237] width 120 height 7
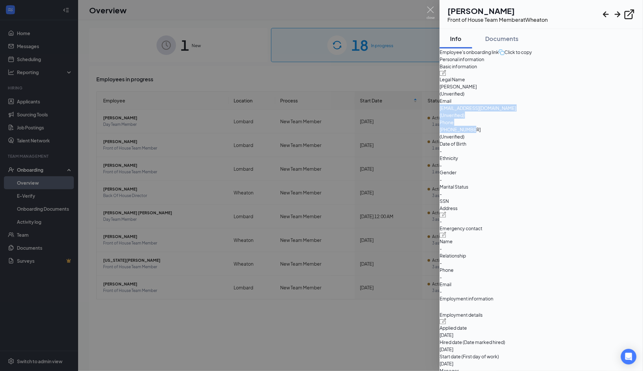
drag, startPoint x: 569, startPoint y: 148, endPoint x: 529, endPoint y: 136, distance: 41.1
click at [529, 136] on div "Basic information Legal Name Kameron Conner (Unverified) Email kameronconner44@…" at bounding box center [541, 134] width 203 height 142
copy div "kameronconner44@gmail.com (Unverified) Phone +17085065359"
